Goal: Complete application form

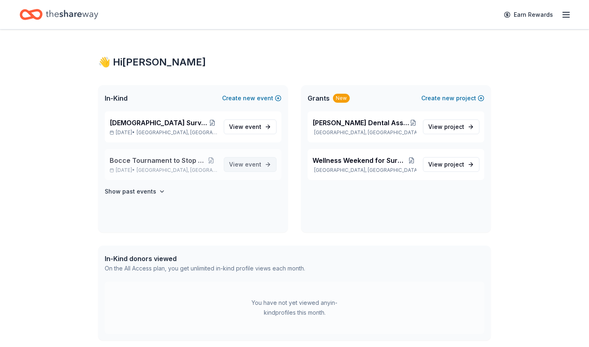
click at [239, 163] on span "View event" at bounding box center [245, 165] width 32 height 10
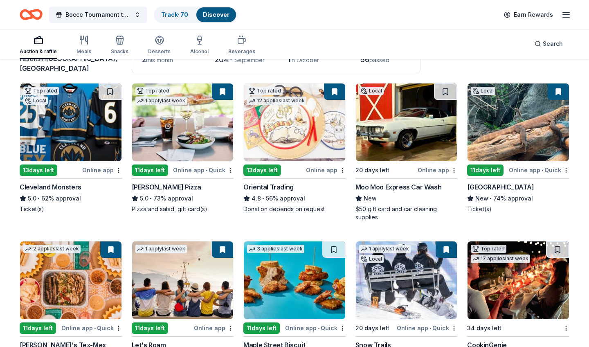
scroll to position [65, 0]
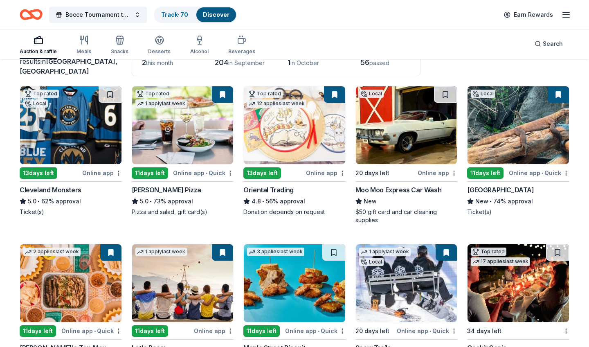
click at [64, 131] on img at bounding box center [70, 125] width 101 height 78
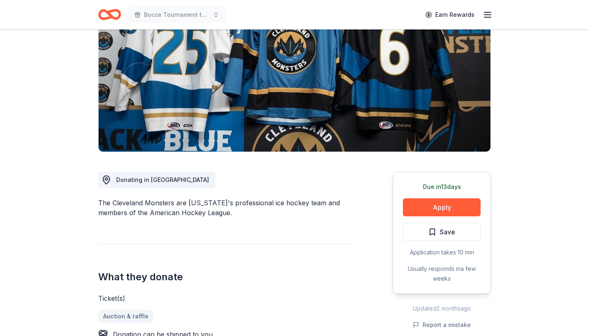
scroll to position [101, 0]
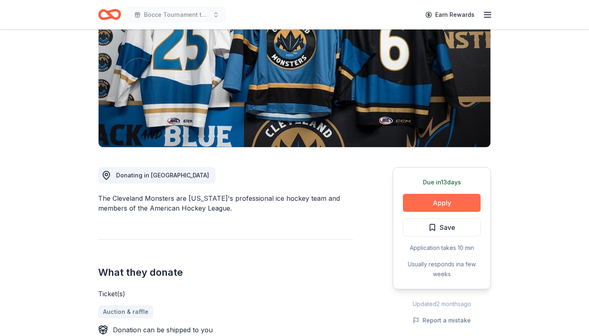
click at [460, 200] on button "Apply" at bounding box center [442, 203] width 78 height 18
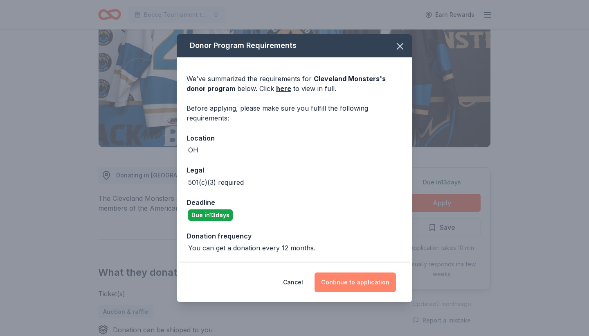
click at [354, 277] on button "Continue to application" at bounding box center [355, 282] width 81 height 20
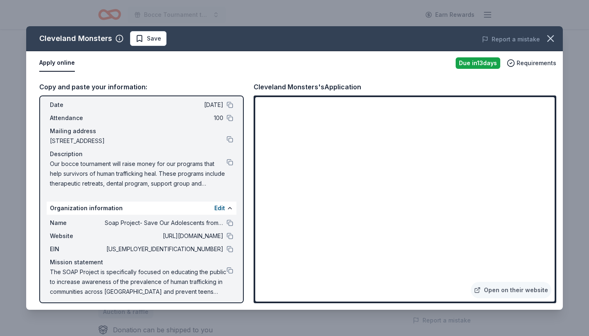
scroll to position [32, 0]
click at [229, 162] on button at bounding box center [230, 163] width 7 height 7
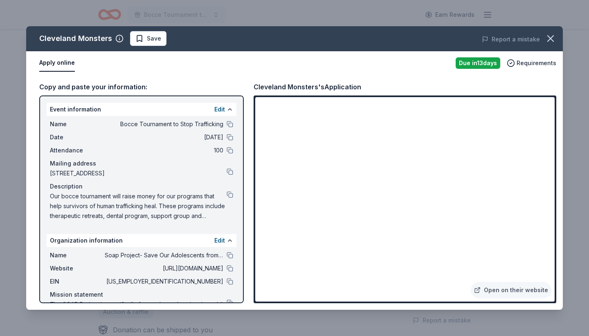
scroll to position [0, 0]
click at [111, 72] on div "Apply online Due [DATE] Requirements" at bounding box center [294, 63] width 537 height 24
click at [552, 39] on icon "button" at bounding box center [551, 39] width 6 height 6
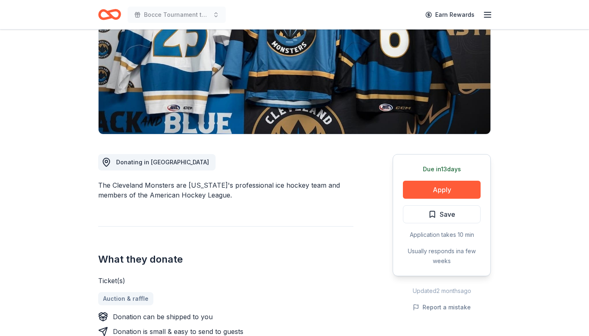
scroll to position [116, 0]
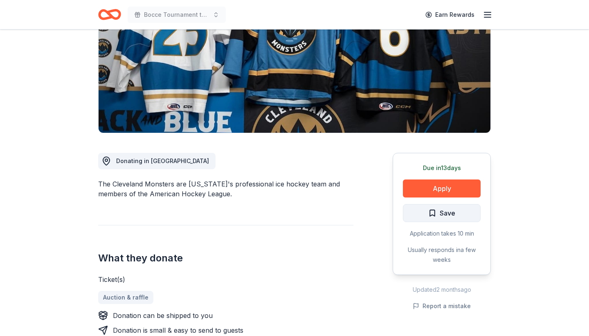
click at [428, 215] on button "Save" at bounding box center [442, 213] width 78 height 18
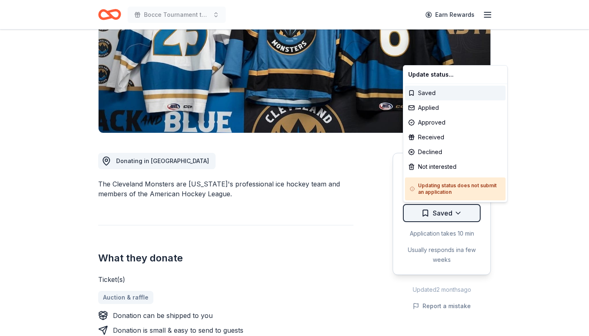
click at [459, 210] on html "Bocce Tournament to Stop Trafficking Earn Rewards Due [DATE] Share Cleveland Mo…" at bounding box center [294, 52] width 589 height 336
click at [440, 108] on div "Applied" at bounding box center [455, 107] width 101 height 15
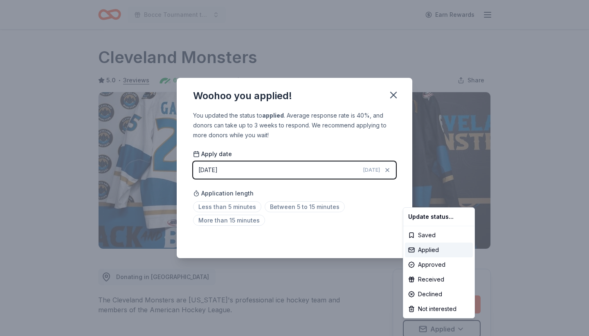
scroll to position [0, 0]
click at [221, 211] on html "Bocce Tournament to Stop Trafficking Earn Rewards Due [DATE] Share Cleveland Mo…" at bounding box center [294, 168] width 589 height 336
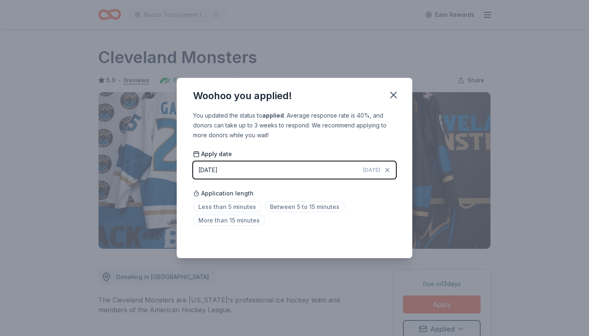
scroll to position [2, 0]
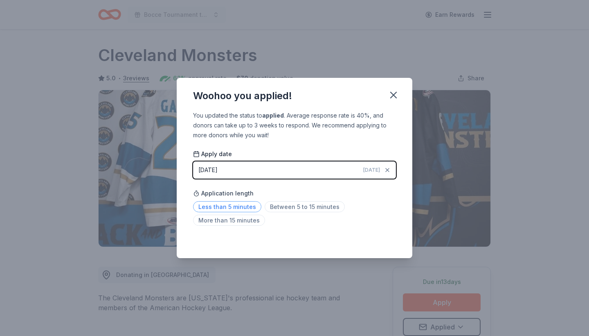
click at [221, 209] on span "Less than 5 minutes" at bounding box center [227, 206] width 68 height 11
click at [394, 98] on icon "button" at bounding box center [393, 94] width 11 height 11
